Goal: Task Accomplishment & Management: Manage account settings

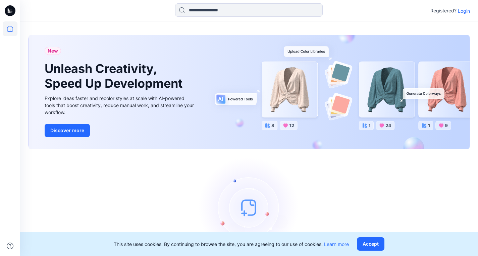
click at [462, 13] on p "Login" at bounding box center [464, 10] width 12 height 7
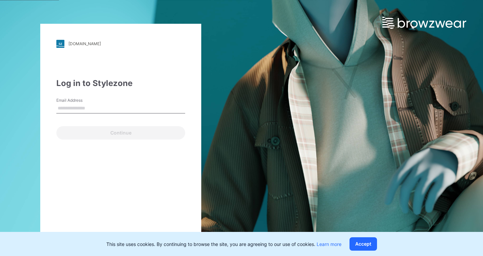
click at [103, 107] on input "Email Address" at bounding box center [120, 109] width 129 height 10
type input "**********"
click at [56, 126] on button "Continue" at bounding box center [120, 132] width 129 height 13
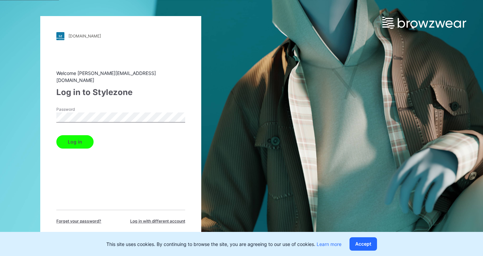
click at [56, 135] on button "Log in" at bounding box center [74, 141] width 37 height 13
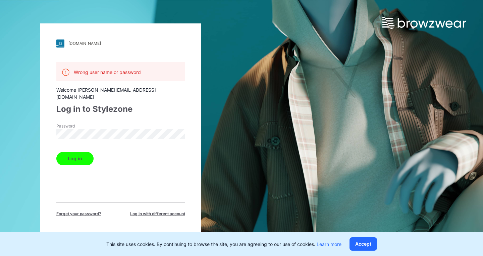
drag, startPoint x: 73, startPoint y: 157, endPoint x: 84, endPoint y: 141, distance: 19.8
click at [74, 158] on button "Log in" at bounding box center [74, 158] width 37 height 13
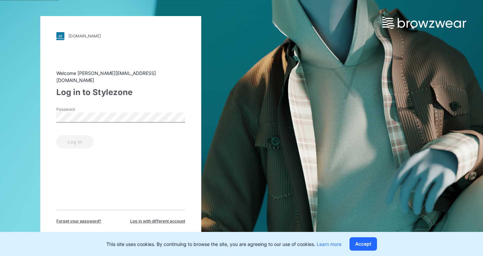
click at [18, 117] on div "walmart.stylezone.com Loading... Welcome connery@nobland.com Log in to Stylezon…" at bounding box center [120, 128] width 241 height 256
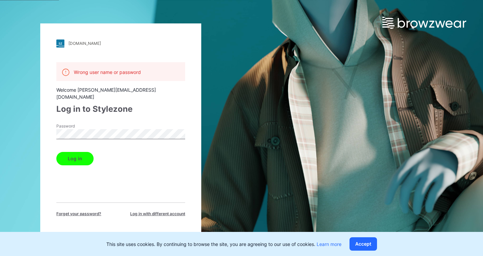
click at [56, 152] on button "Log in" at bounding box center [74, 158] width 37 height 13
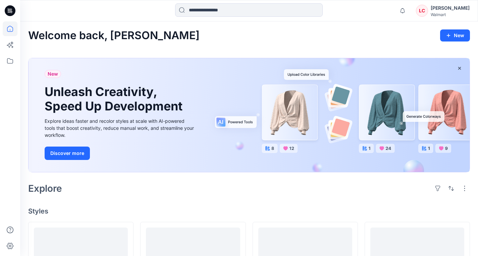
click at [5, 43] on icon at bounding box center [10, 45] width 15 height 15
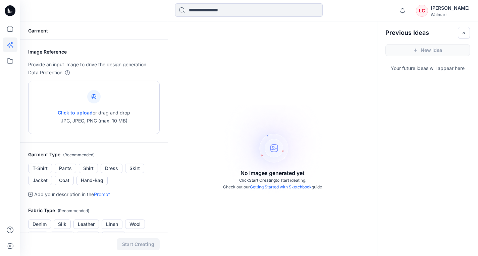
click at [93, 105] on div "Click to upload or drag and drop JPG, JPEG, PNG (max. 10 MB)" at bounding box center [94, 107] width 72 height 51
type input "**********"
click at [159, 39] on div "Garment" at bounding box center [94, 30] width 148 height 18
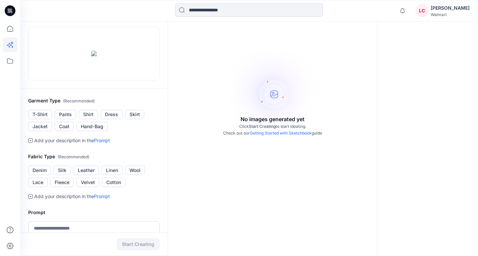
scroll to position [101, 0]
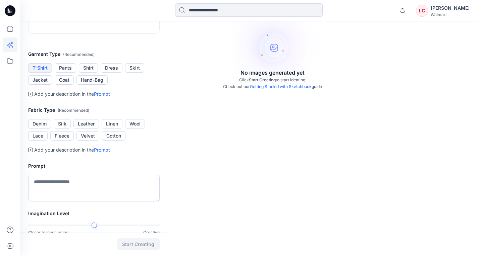
click at [50, 73] on button "T-Shirt" at bounding box center [40, 67] width 24 height 9
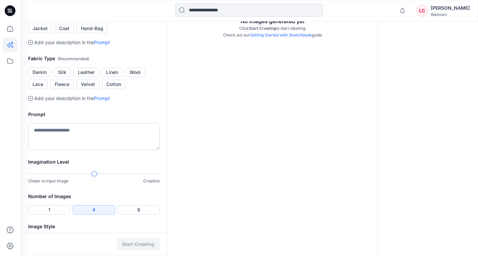
scroll to position [134, 0]
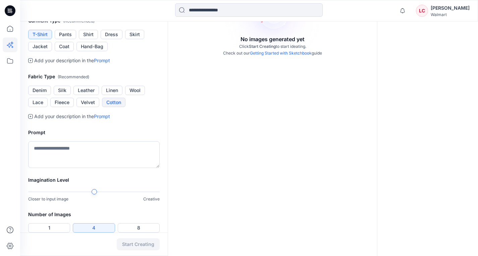
click at [117, 107] on button "Cotton" at bounding box center [113, 102] width 23 height 9
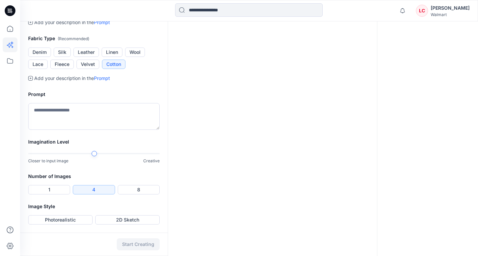
scroll to position [259, 0]
drag, startPoint x: 97, startPoint y: 158, endPoint x: 128, endPoint y: 159, distance: 31.2
click at [127, 159] on div "Closer to input image Creative" at bounding box center [93, 158] width 131 height 14
click at [128, 159] on div "Closer to input image Creative" at bounding box center [93, 161] width 131 height 7
click at [150, 154] on div at bounding box center [93, 154] width 131 height 5
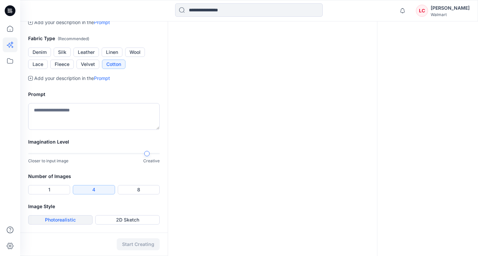
click at [90, 219] on button "Photorealistic" at bounding box center [60, 220] width 64 height 9
click at [132, 241] on button "Start Creating" at bounding box center [138, 245] width 43 height 12
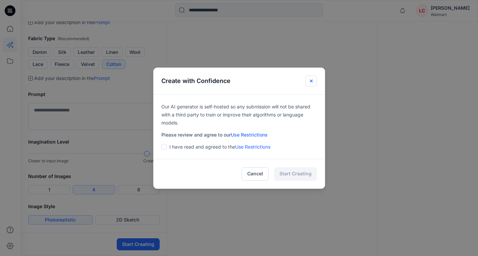
click at [312, 81] on icon "Close" at bounding box center [310, 80] width 5 height 5
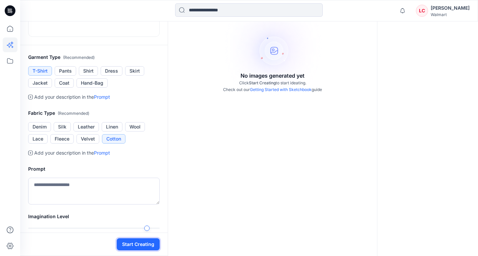
scroll to position [0, 0]
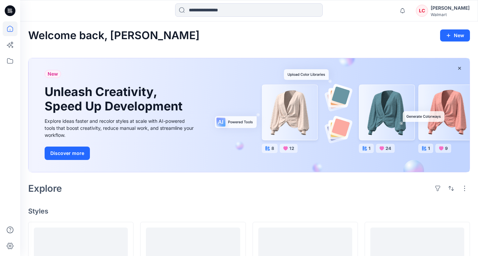
click at [165, 183] on div "Explore" at bounding box center [249, 189] width 442 height 16
drag, startPoint x: 115, startPoint y: 193, endPoint x: 118, endPoint y: 187, distance: 6.0
click at [118, 187] on div "Explore" at bounding box center [249, 189] width 442 height 16
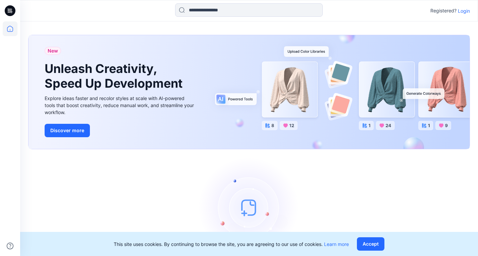
click at [461, 11] on p "Login" at bounding box center [464, 10] width 12 height 7
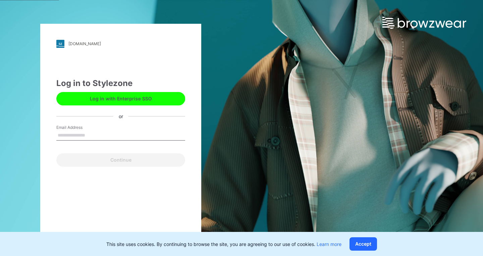
click at [82, 134] on input "Email Address" at bounding box center [120, 136] width 129 height 10
click at [13, 116] on div "[DOMAIN_NAME] Loading... Log in to Stylezone Log in with Enterprise SSO or Emai…" at bounding box center [120, 128] width 241 height 256
click at [86, 122] on div "Log in to Stylezone Log in with Enterprise SSO or Email Address Email is requir…" at bounding box center [120, 122] width 129 height 90
click at [84, 128] on label "Email Address" at bounding box center [79, 128] width 47 height 6
click at [84, 131] on input "Email Address" at bounding box center [120, 136] width 129 height 10
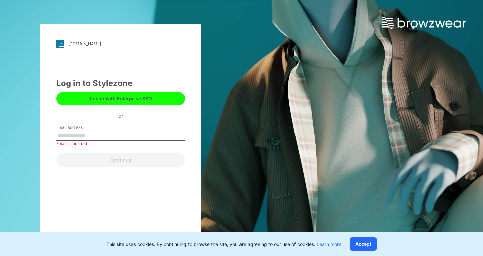
click at [83, 133] on input "Email Address" at bounding box center [120, 136] width 129 height 10
paste input "**********"
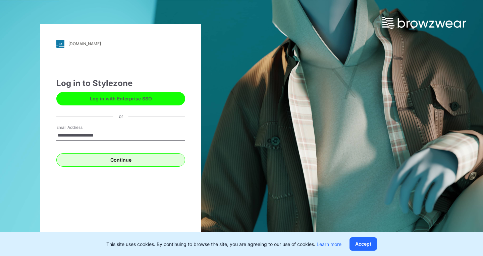
type input "**********"
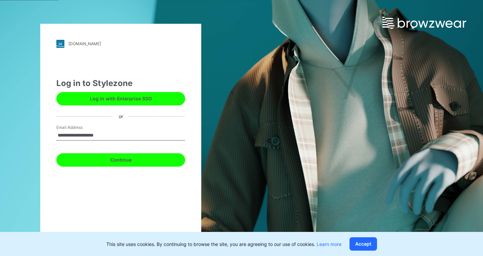
click at [77, 158] on button "Continue" at bounding box center [120, 160] width 129 height 13
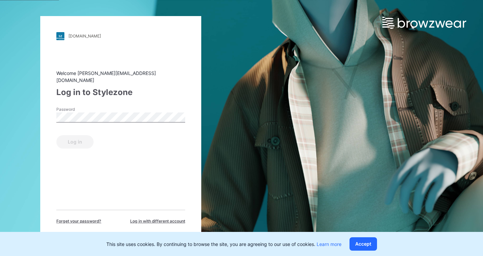
click at [0, 138] on div "[DOMAIN_NAME] Loading... Welcome [PERSON_NAME][EMAIL_ADDRESS][DOMAIN_NAME] Log …" at bounding box center [120, 128] width 241 height 256
click at [81, 135] on button "Log in" at bounding box center [74, 141] width 37 height 13
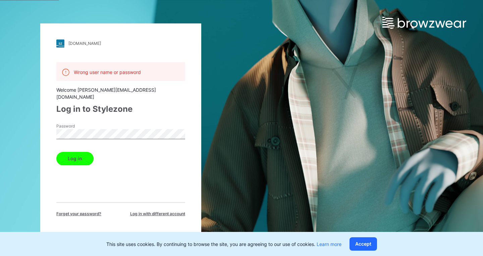
click at [56, 152] on button "Log in" at bounding box center [74, 158] width 37 height 13
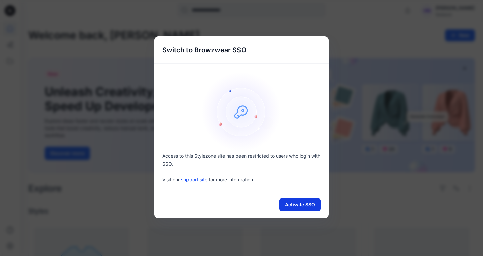
click at [307, 209] on button "Activate SSO" at bounding box center [299, 204] width 41 height 13
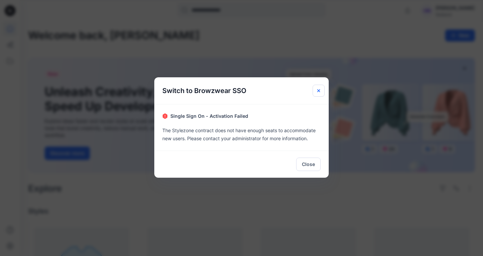
click at [320, 94] on button "Close" at bounding box center [318, 91] width 12 height 12
click at [316, 91] on icon "Close" at bounding box center [318, 90] width 5 height 5
click at [321, 93] on icon "Close" at bounding box center [318, 90] width 5 height 5
click at [308, 166] on button "Close" at bounding box center [308, 164] width 24 height 13
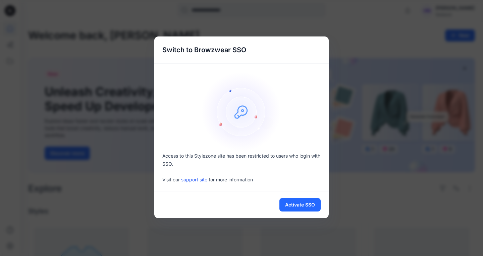
click at [352, 204] on div "Switch to Browzwear SSO Access to this Stylezone site has been restricted to us…" at bounding box center [241, 128] width 483 height 256
